Goal: Navigation & Orientation: Find specific page/section

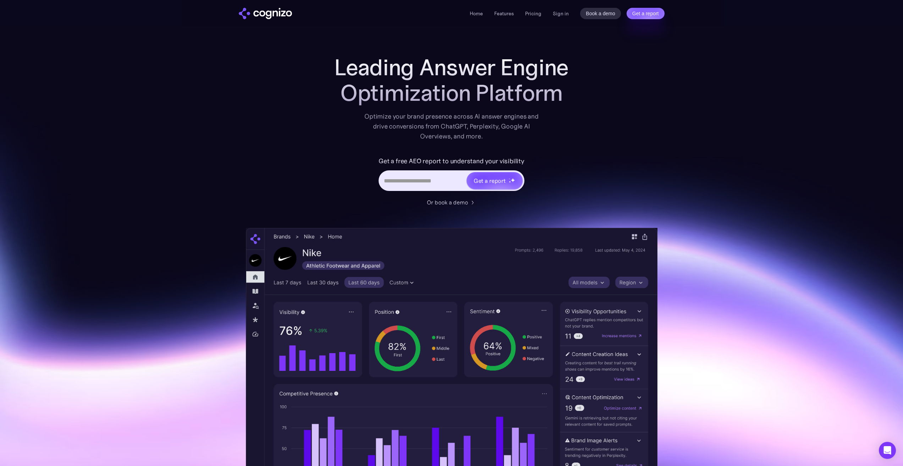
click at [530, 18] on div "Home Features Pricing Book a demo Get a report Sign in Book a demo Get a report" at bounding box center [567, 13] width 194 height 11
click at [530, 16] on link "Pricing" at bounding box center [533, 13] width 16 height 6
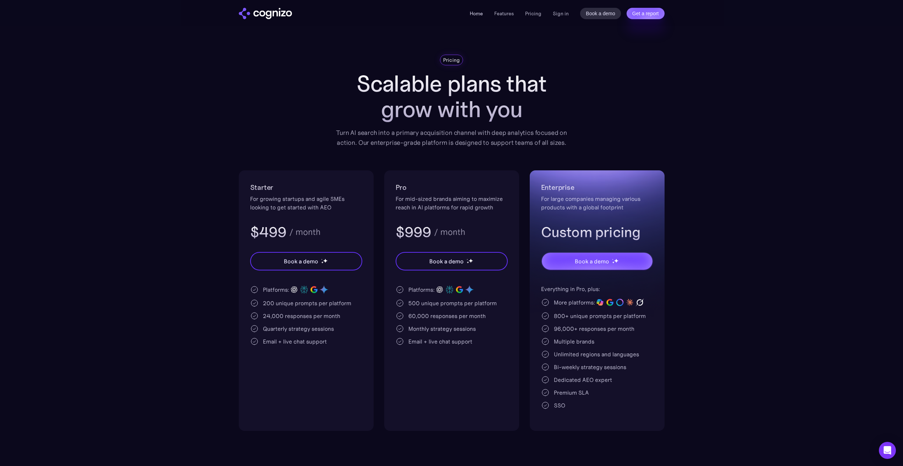
click at [480, 15] on link "Home" at bounding box center [476, 13] width 13 height 6
